Goal: Find contact information: Find contact information

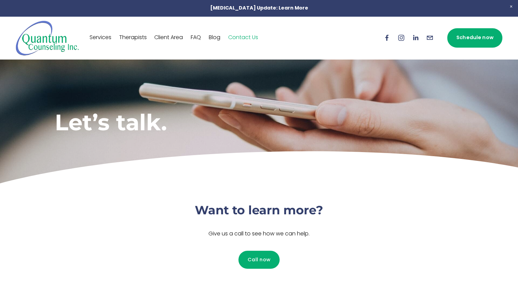
click at [128, 35] on link "Therapists" at bounding box center [133, 37] width 28 height 11
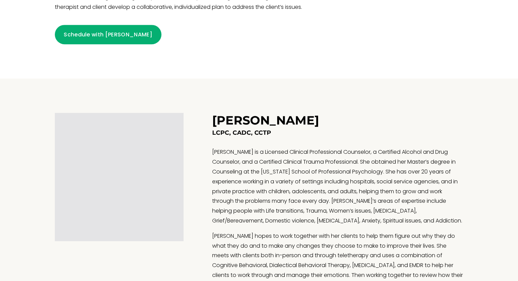
scroll to position [579, 0]
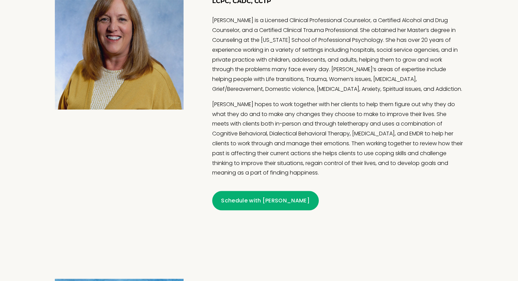
click at [251, 201] on link "Schedule with [PERSON_NAME]" at bounding box center [265, 200] width 107 height 19
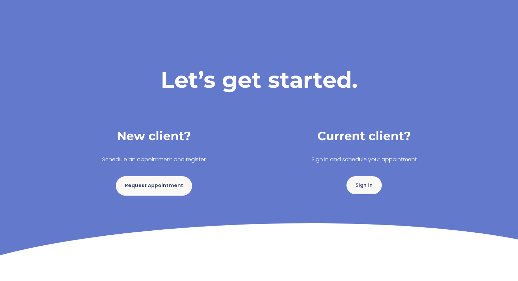
scroll to position [132, 0]
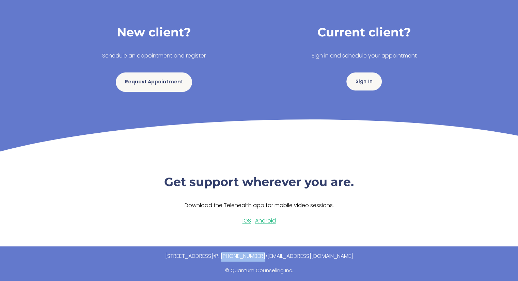
drag, startPoint x: 298, startPoint y: 257, endPoint x: 263, endPoint y: 258, distance: 35.4
click at [263, 258] on p "[STREET_ADDRESS] • P: [PHONE_NUMBER] • [EMAIL_ADDRESS][DOMAIN_NAME]" at bounding box center [259, 257] width 409 height 10
copy link "[PHONE_NUMBER]"
